Goal: Find specific page/section: Find specific page/section

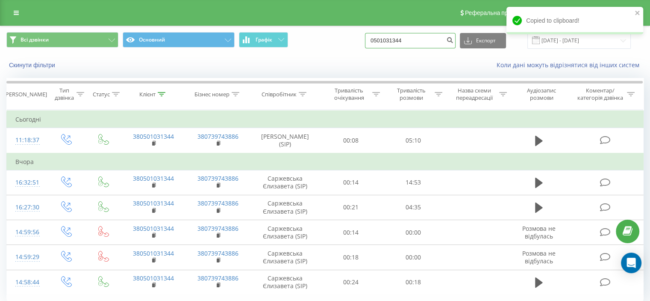
click at [400, 37] on input "0501031344" at bounding box center [410, 40] width 91 height 15
paste input "987424407"
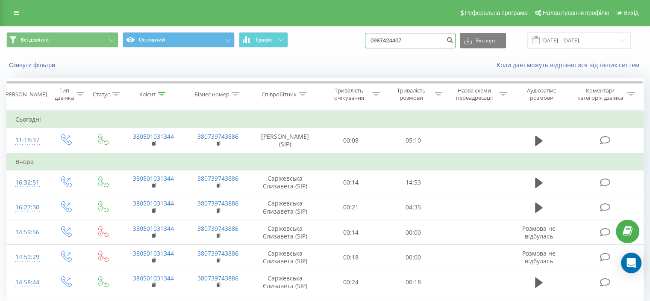
type input "0987424407"
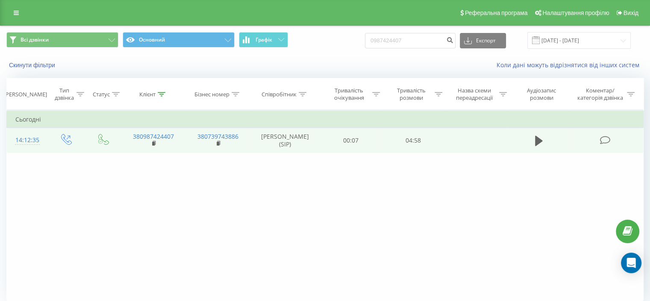
click at [606, 145] on icon at bounding box center [605, 140] width 11 height 9
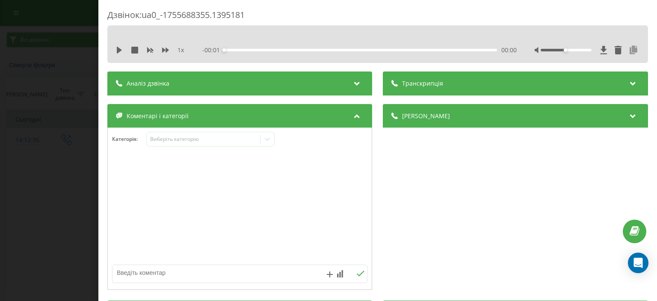
click at [629, 49] on icon at bounding box center [634, 50] width 10 height 9
click at [75, 131] on div "Дзвінок : ua0_-1755688355.1395181 1 x - 04:57 00:00 00:00 Транскрипція Для AI-а…" at bounding box center [328, 150] width 657 height 301
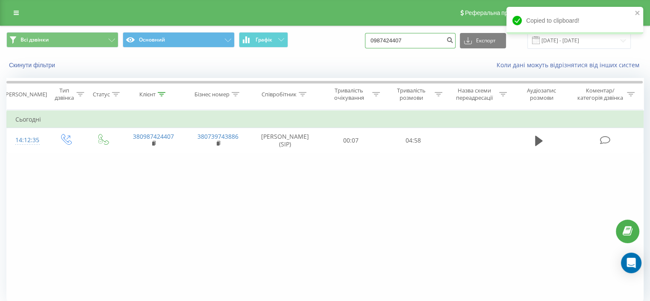
click at [433, 43] on input "0987424407" at bounding box center [410, 40] width 91 height 15
paste input "68655737"
type input "0686557377"
click at [456, 42] on button "submit" at bounding box center [450, 40] width 12 height 15
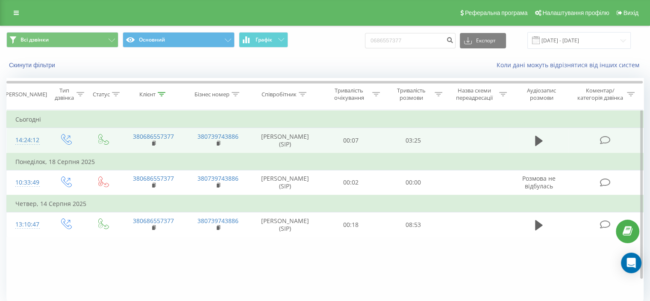
click at [609, 145] on icon at bounding box center [605, 140] width 11 height 9
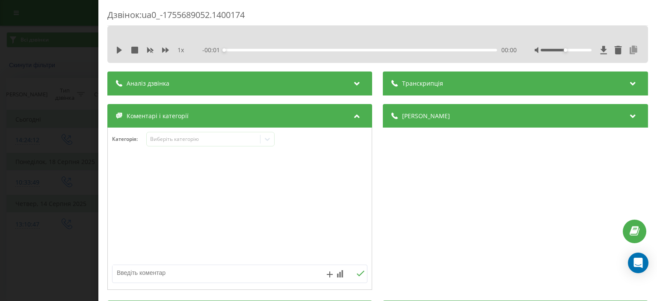
click at [630, 52] on icon at bounding box center [634, 50] width 10 height 9
